Goal: Task Accomplishment & Management: Manage account settings

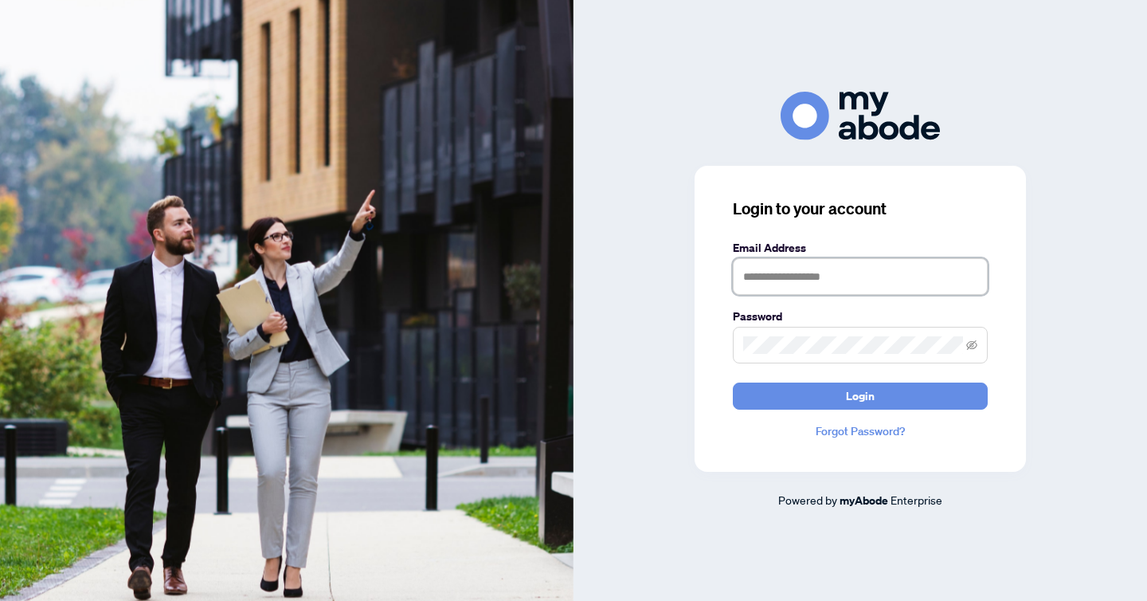
click at [800, 273] on input "text" at bounding box center [860, 276] width 255 height 37
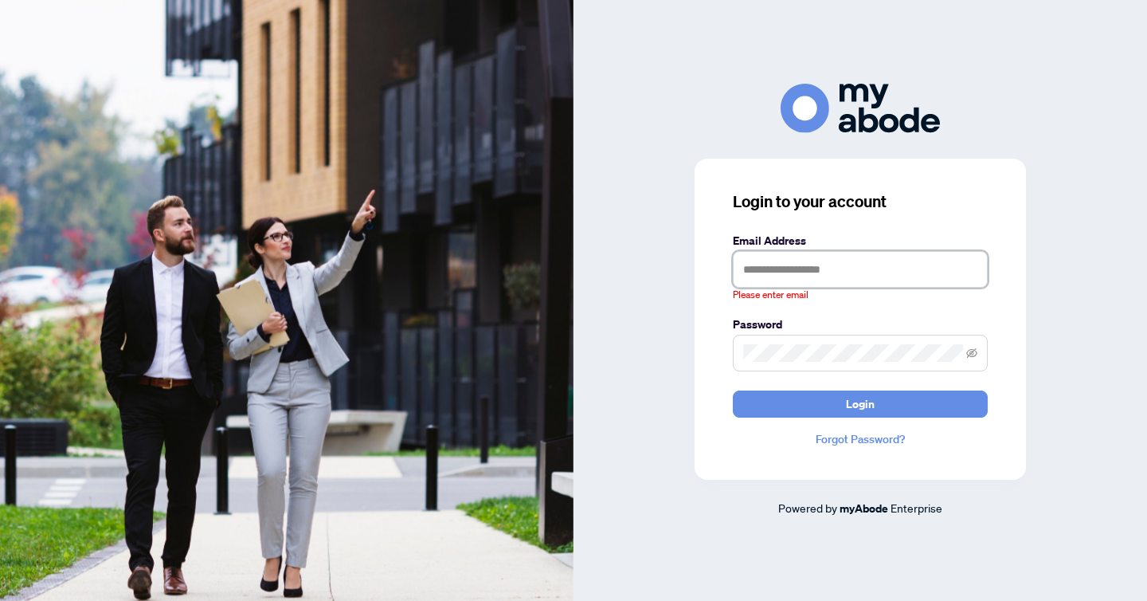
type input "**********"
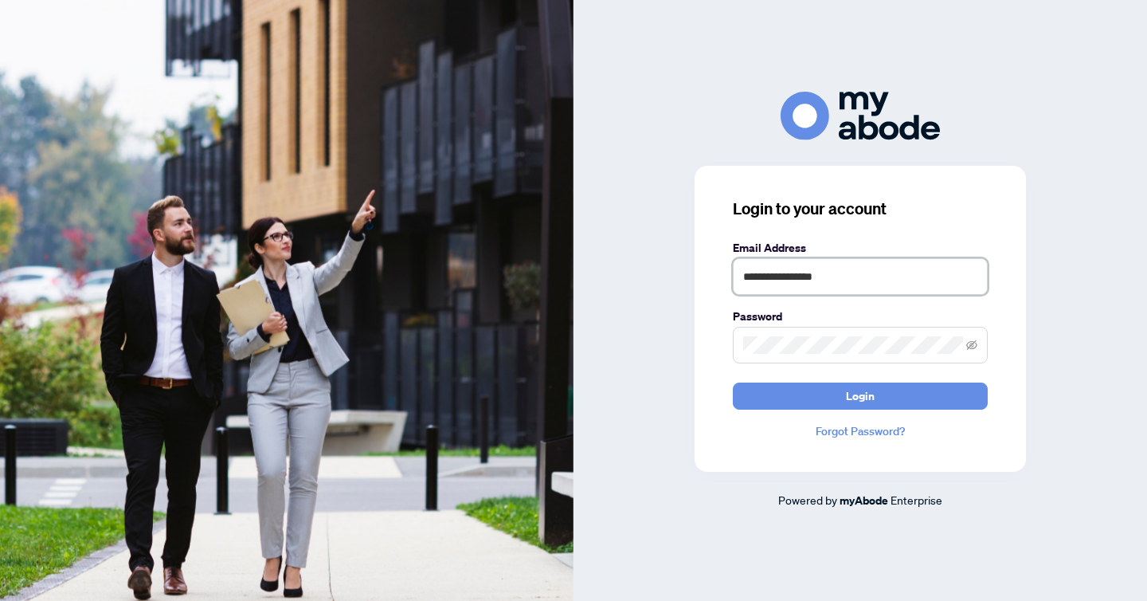
click at [733, 382] on button "Login" at bounding box center [860, 395] width 255 height 27
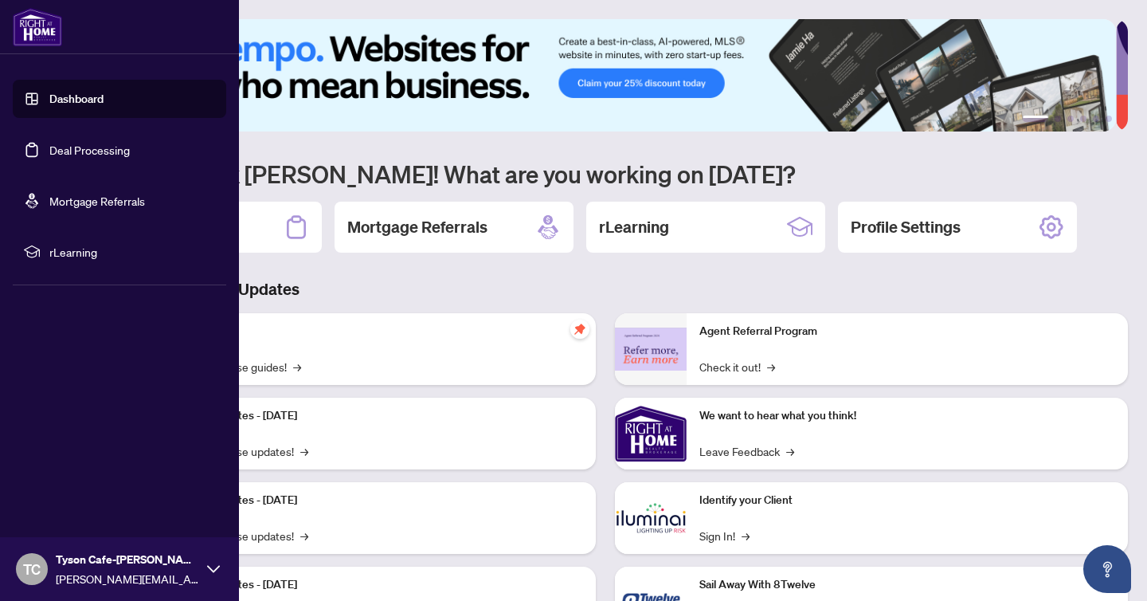
click at [72, 157] on link "Deal Processing" at bounding box center [89, 150] width 80 height 14
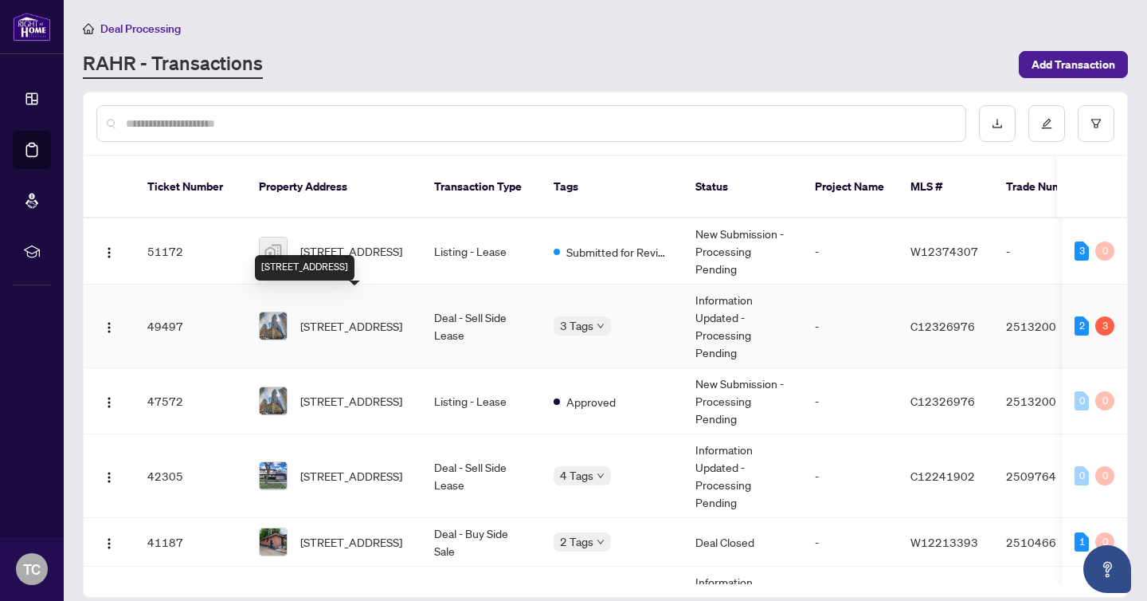
click at [321, 324] on span "[STREET_ADDRESS]" at bounding box center [351, 326] width 102 height 18
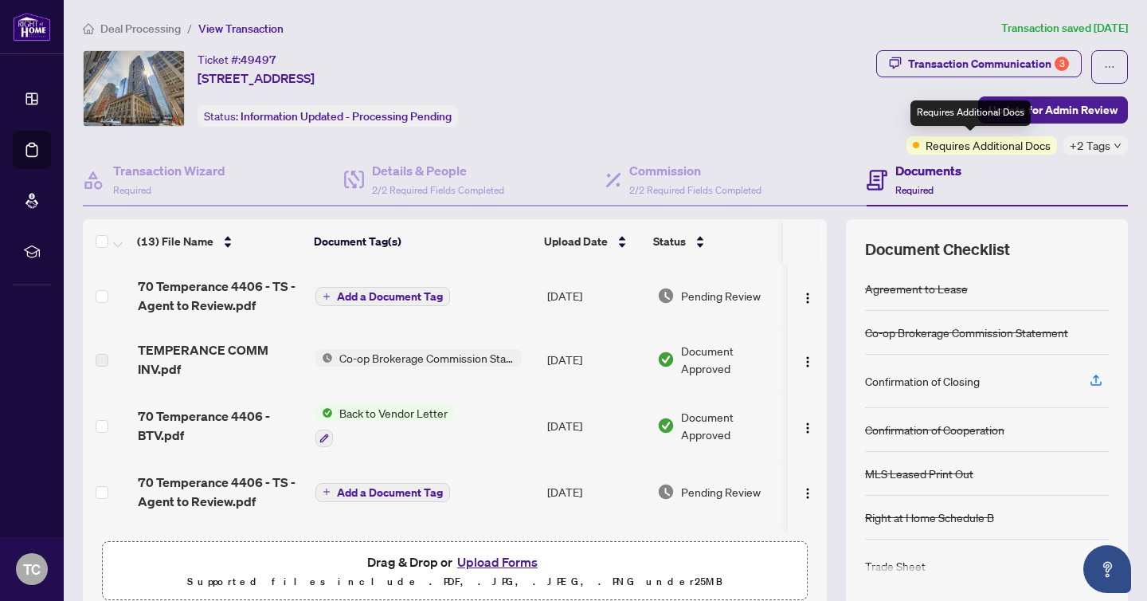
click at [999, 149] on span "Requires Additional Docs" at bounding box center [988, 145] width 125 height 18
click at [1070, 151] on span "+2 Tags" at bounding box center [1090, 145] width 41 height 18
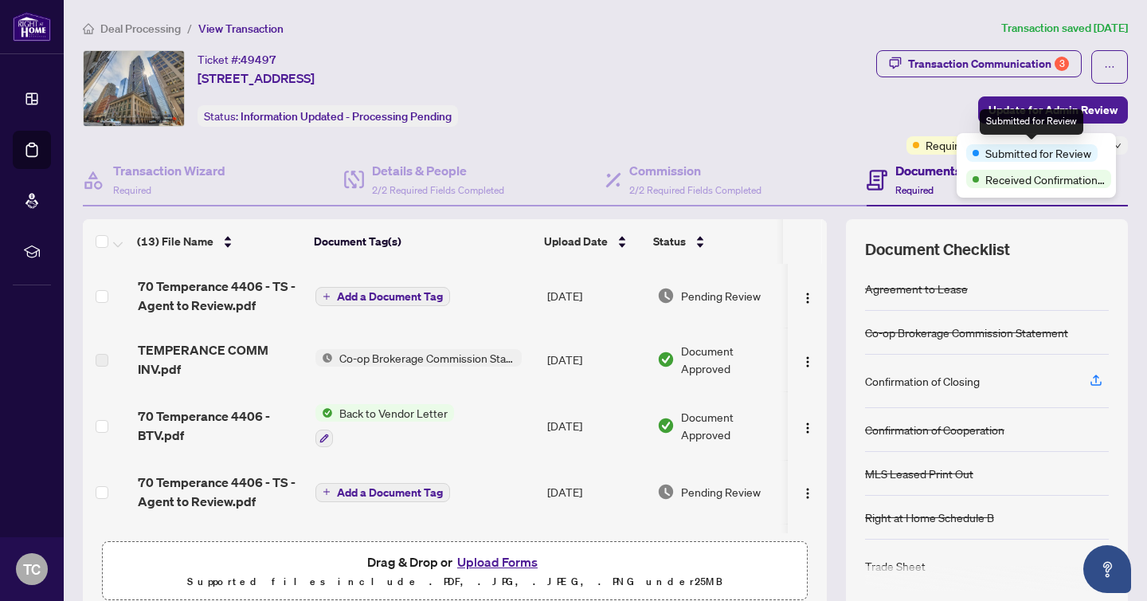
click at [1082, 144] on span "Submitted for Review" at bounding box center [1038, 153] width 106 height 18
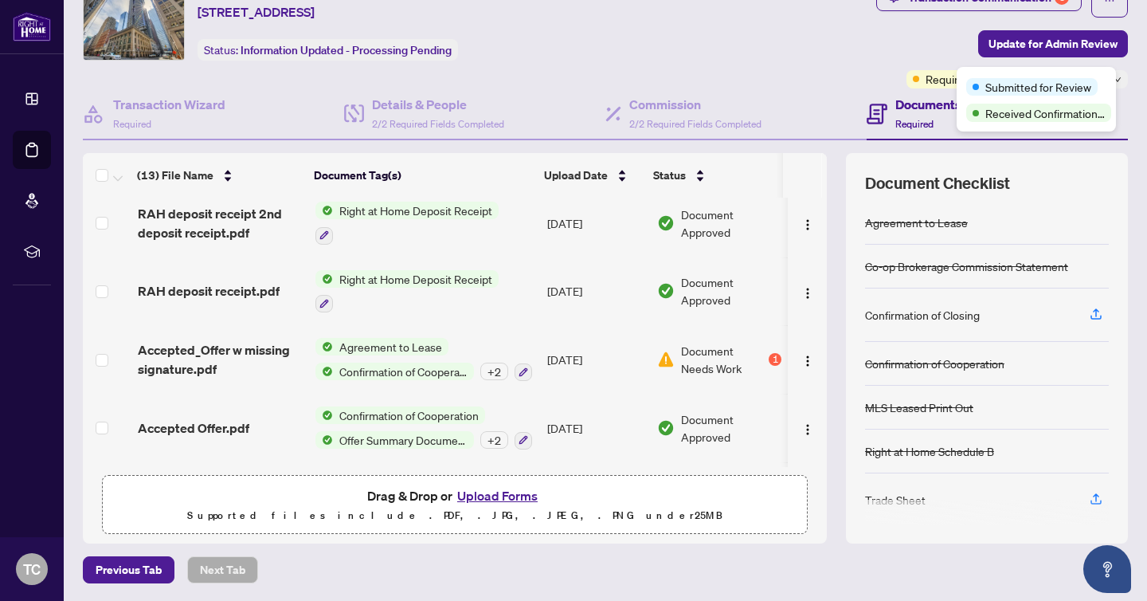
scroll to position [456, 0]
